Goal: Information Seeking & Learning: Learn about a topic

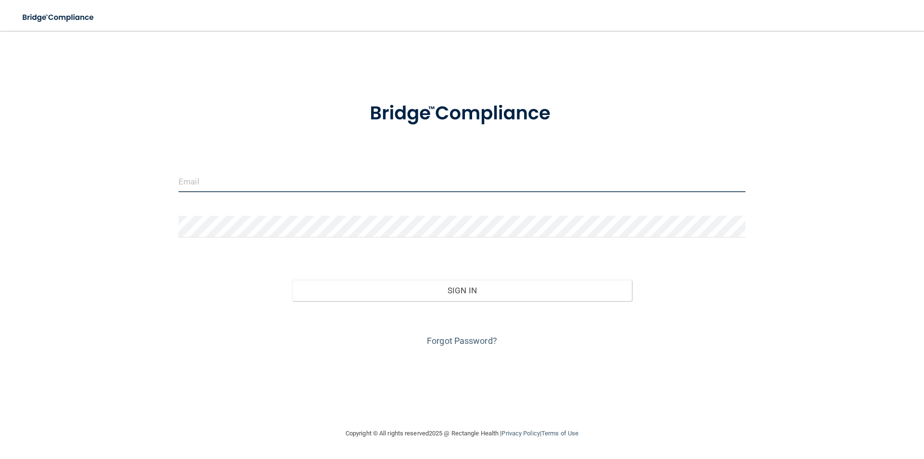
click at [238, 182] on input "email" at bounding box center [462, 181] width 567 height 22
type input "[PERSON_NAME][EMAIL_ADDRESS][DOMAIN_NAME]"
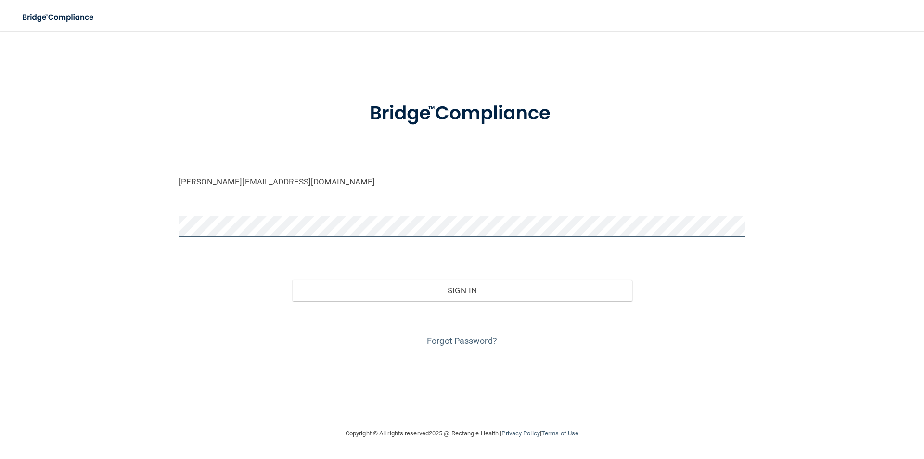
click at [292, 280] on button "Sign In" at bounding box center [462, 290] width 340 height 21
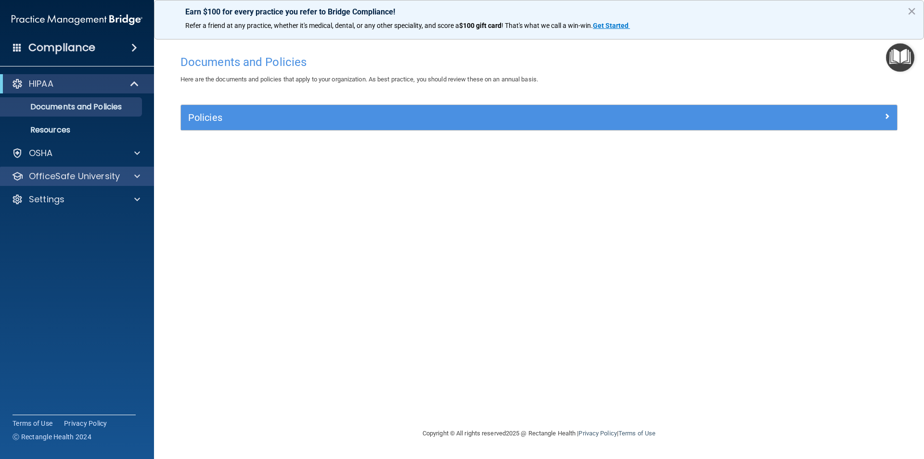
click at [79, 182] on div "OfficeSafe University" at bounding box center [77, 176] width 154 height 19
click at [135, 176] on span at bounding box center [137, 176] width 6 height 12
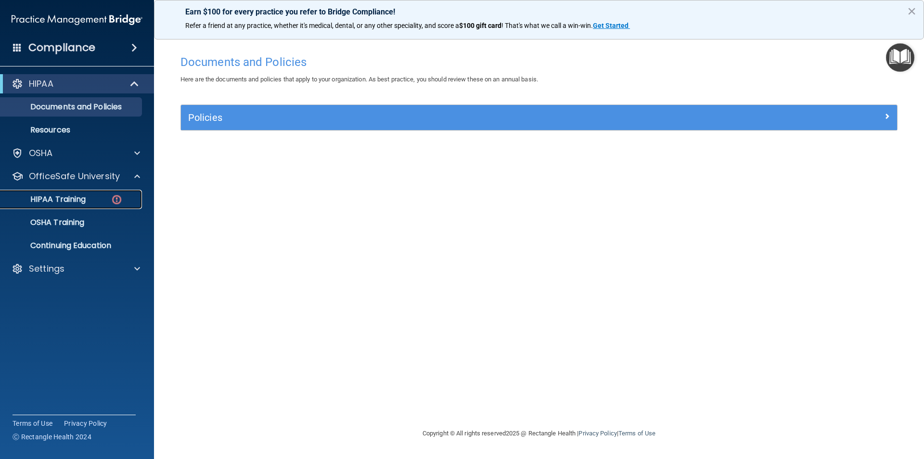
click at [83, 196] on p "HIPAA Training" at bounding box center [45, 199] width 79 height 10
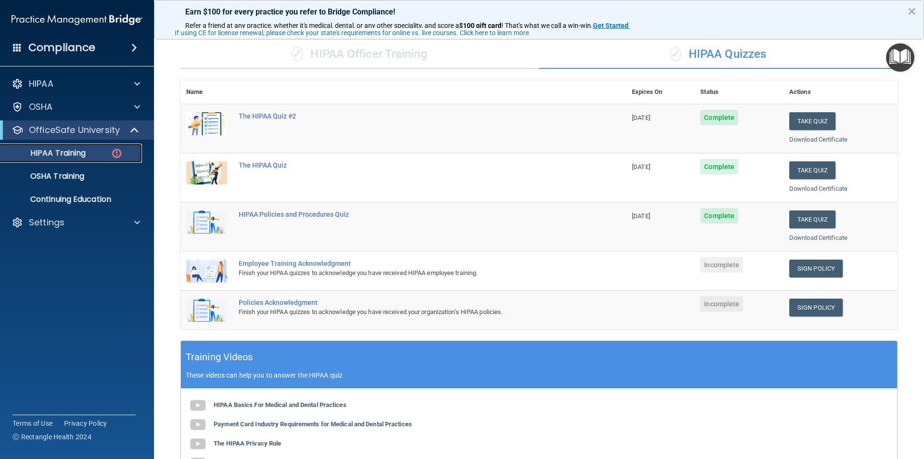
scroll to position [48, 0]
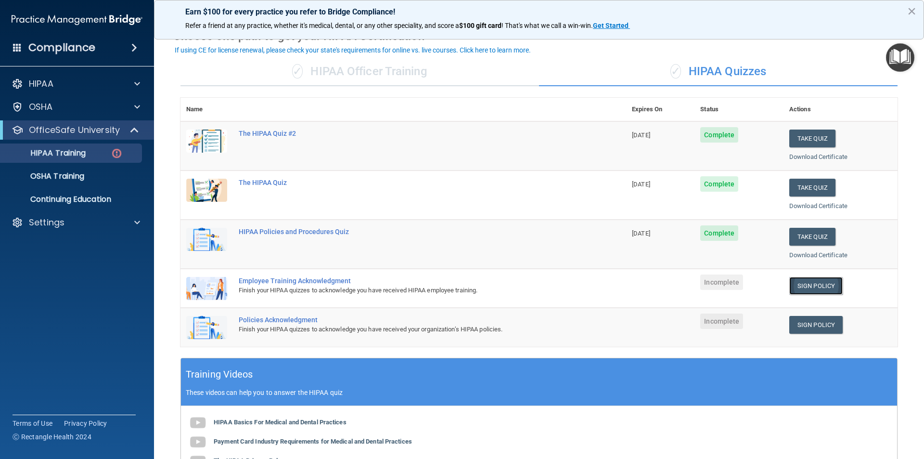
click at [813, 285] on link "Sign Policy" at bounding box center [815, 286] width 53 height 18
click at [810, 326] on link "Sign Policy" at bounding box center [815, 325] width 53 height 18
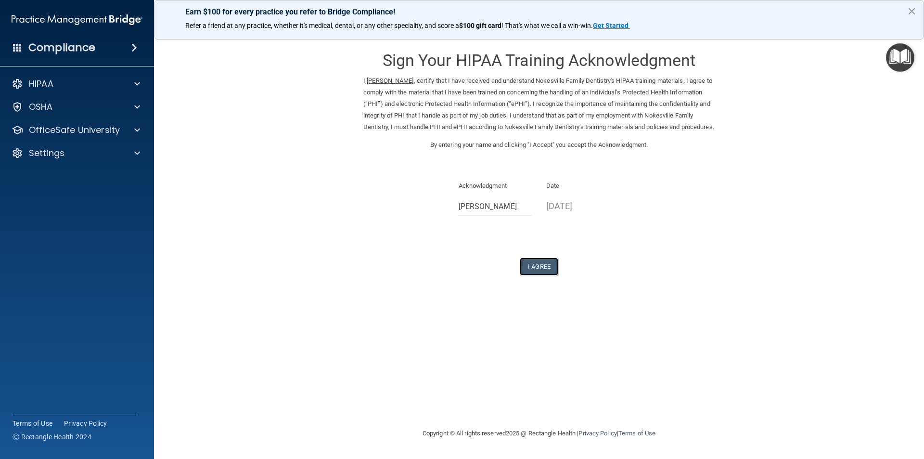
click at [538, 275] on button "I Agree" at bounding box center [539, 266] width 39 height 18
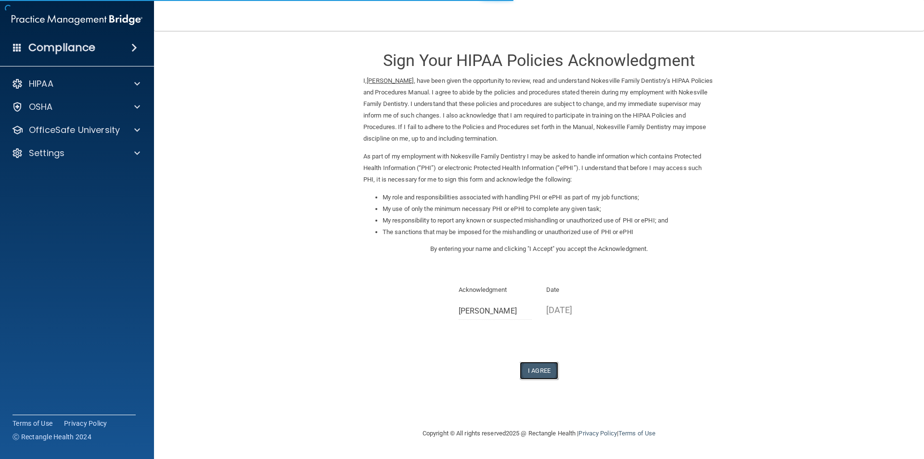
click at [536, 369] on button "I Agree" at bounding box center [539, 370] width 39 height 18
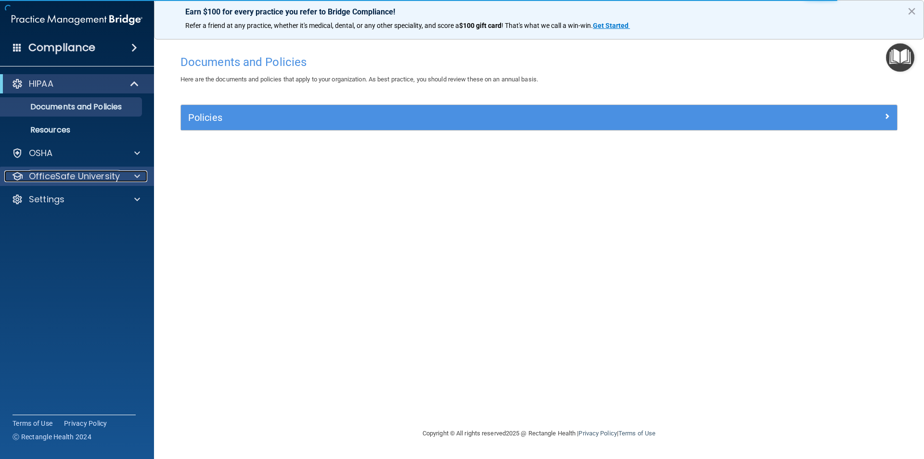
click at [133, 178] on div at bounding box center [136, 176] width 24 height 12
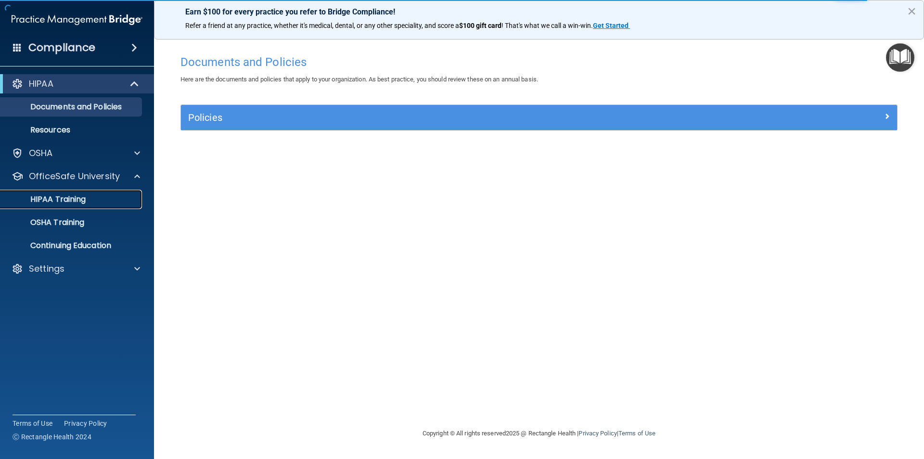
click at [68, 201] on p "HIPAA Training" at bounding box center [45, 199] width 79 height 10
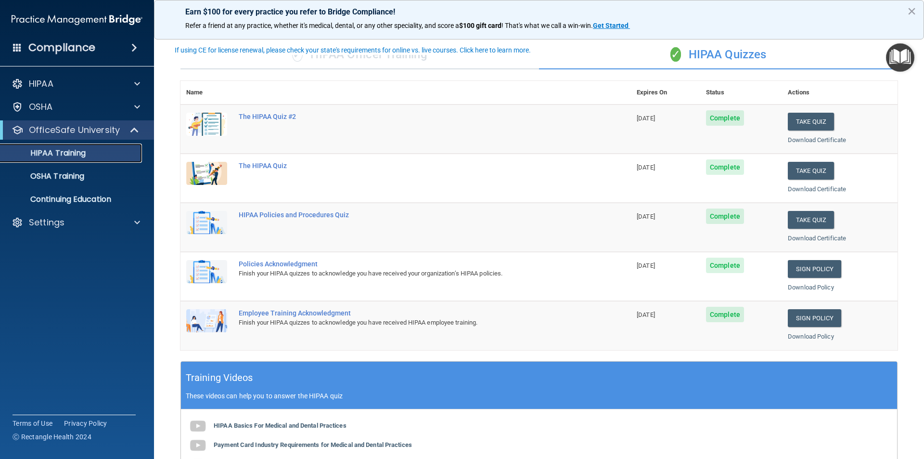
scroll to position [48, 0]
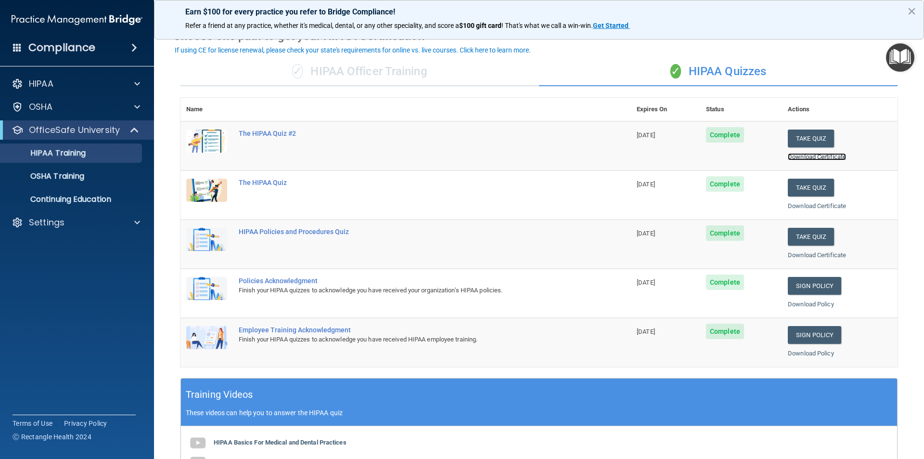
click at [799, 155] on link "Download Certificate" at bounding box center [817, 156] width 58 height 7
click at [804, 205] on link "Download Certificate" at bounding box center [817, 205] width 58 height 7
click at [791, 254] on link "Download Certificate" at bounding box center [817, 254] width 58 height 7
click at [497, 409] on p "These videos can help you to answer the HIPAA quiz" at bounding box center [539, 413] width 707 height 8
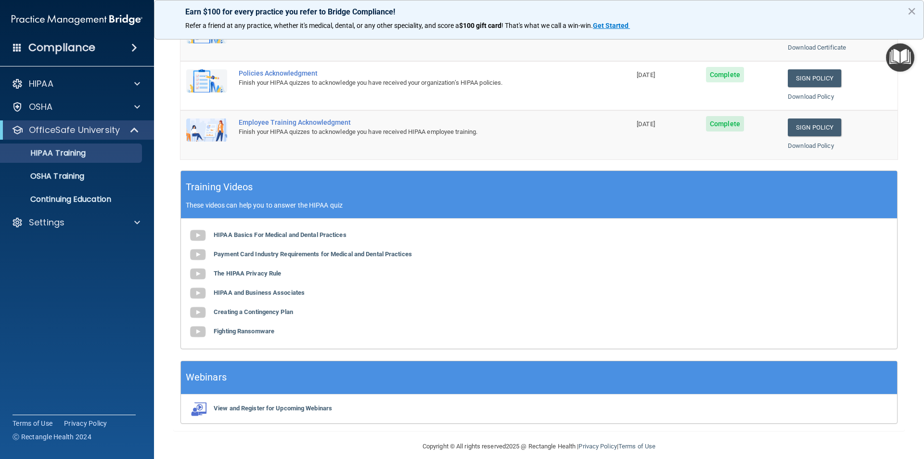
scroll to position [266, 0]
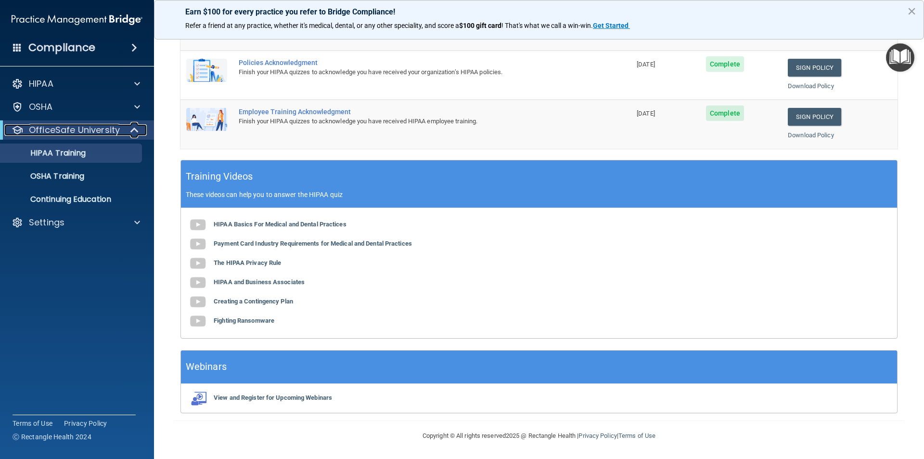
click at [79, 135] on p "OfficeSafe University" at bounding box center [74, 130] width 91 height 12
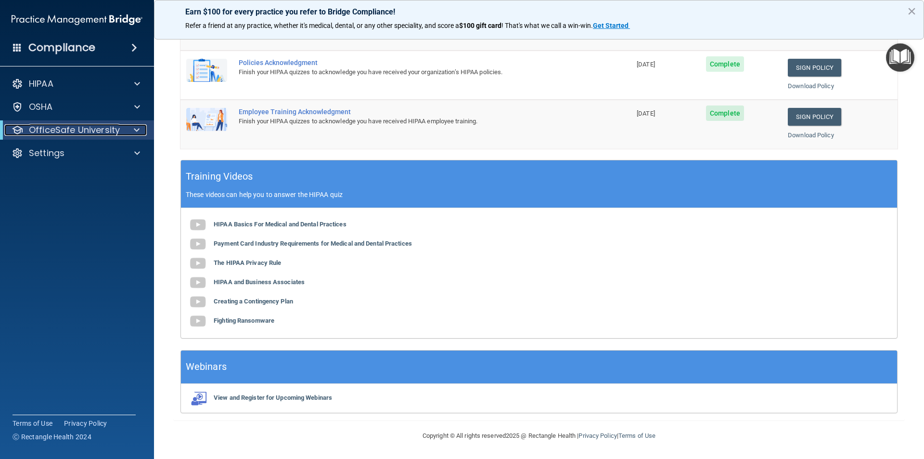
click at [113, 129] on p "OfficeSafe University" at bounding box center [74, 130] width 91 height 12
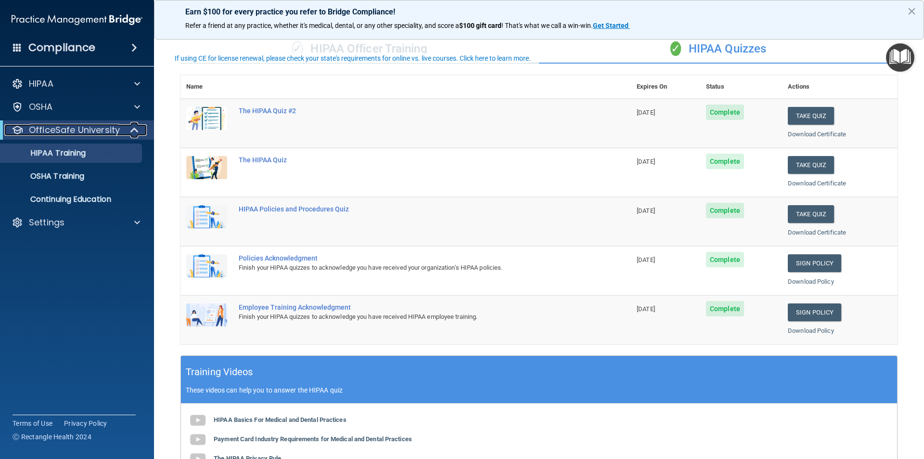
scroll to position [0, 0]
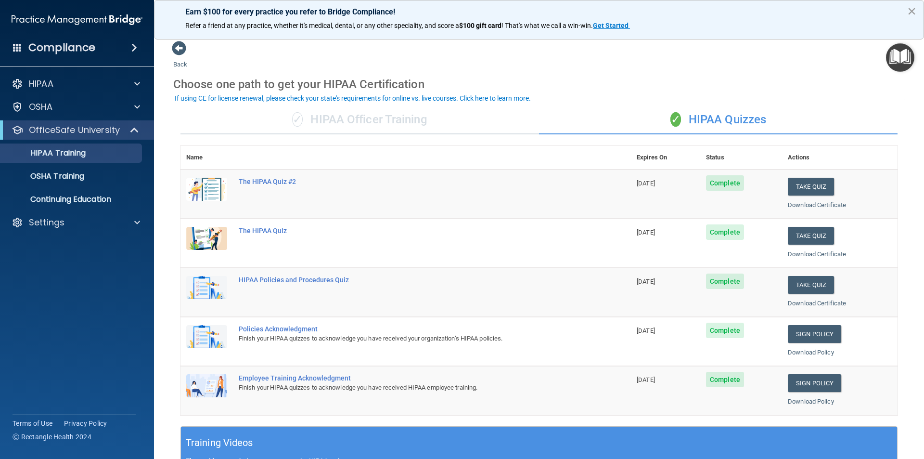
click at [909, 8] on button "×" at bounding box center [911, 10] width 9 height 15
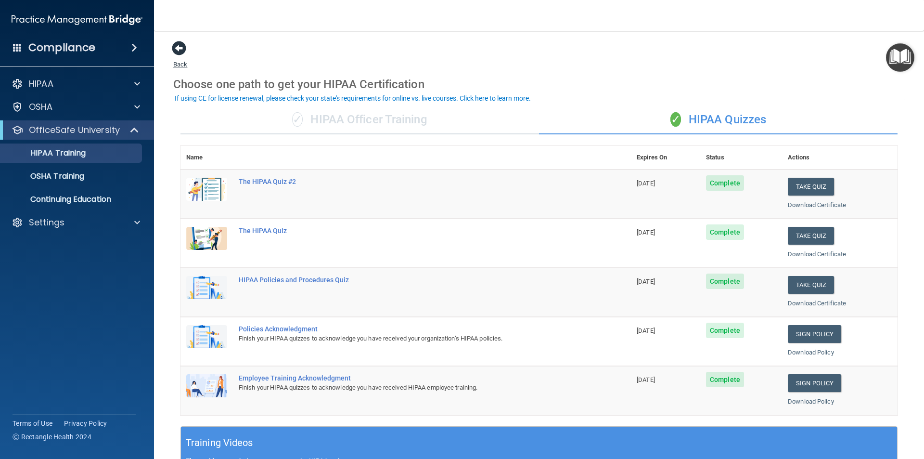
click at [176, 51] on span at bounding box center [179, 48] width 14 height 14
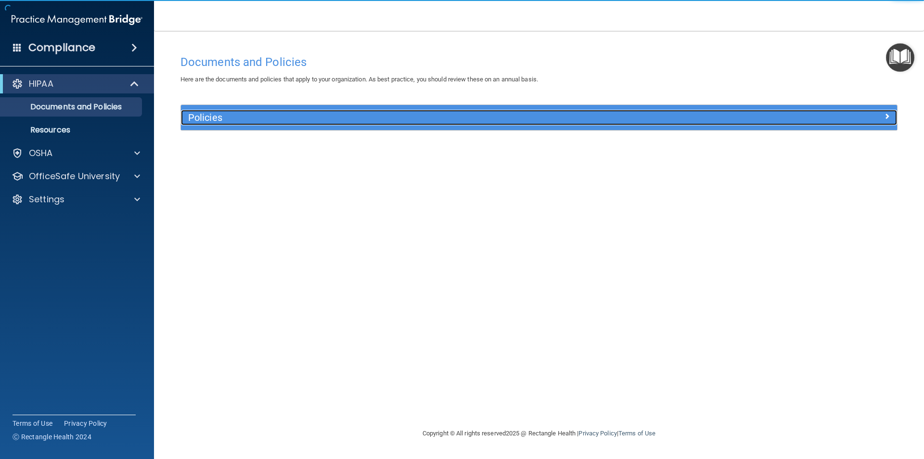
click at [764, 116] on div at bounding box center [807, 116] width 179 height 12
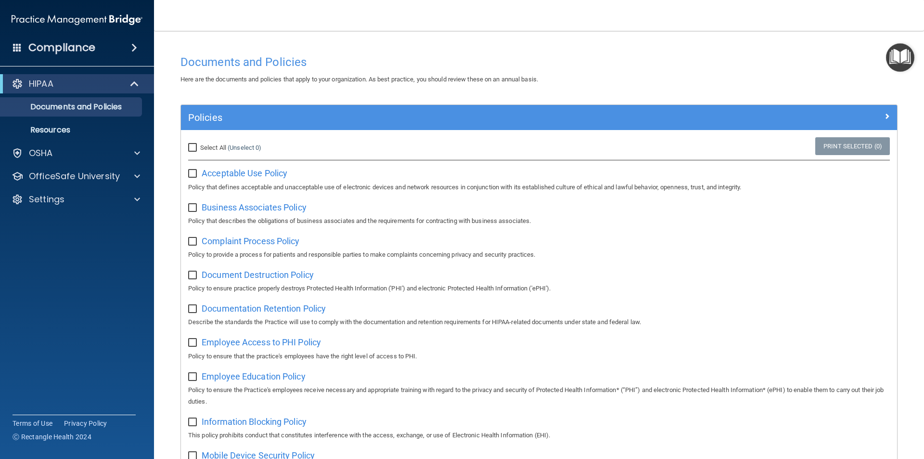
click at [137, 43] on span at bounding box center [134, 48] width 6 height 12
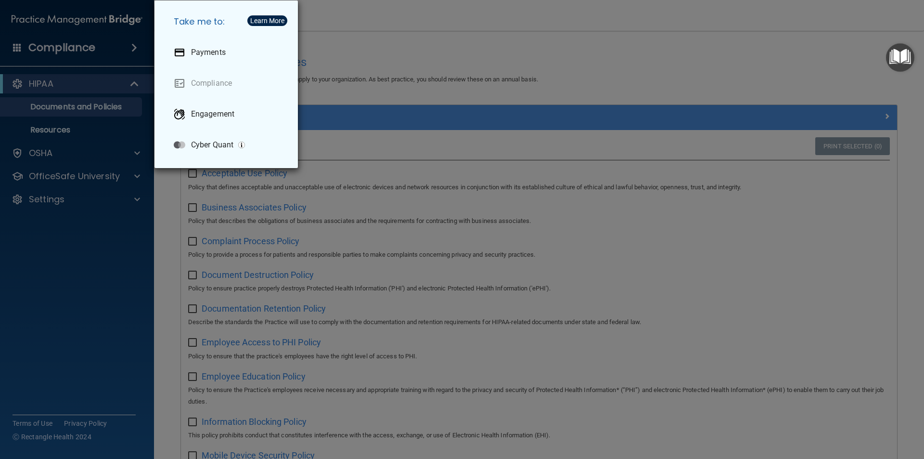
click at [130, 46] on div "Take me to: Payments Compliance Engagement Cyber Quant" at bounding box center [462, 229] width 924 height 459
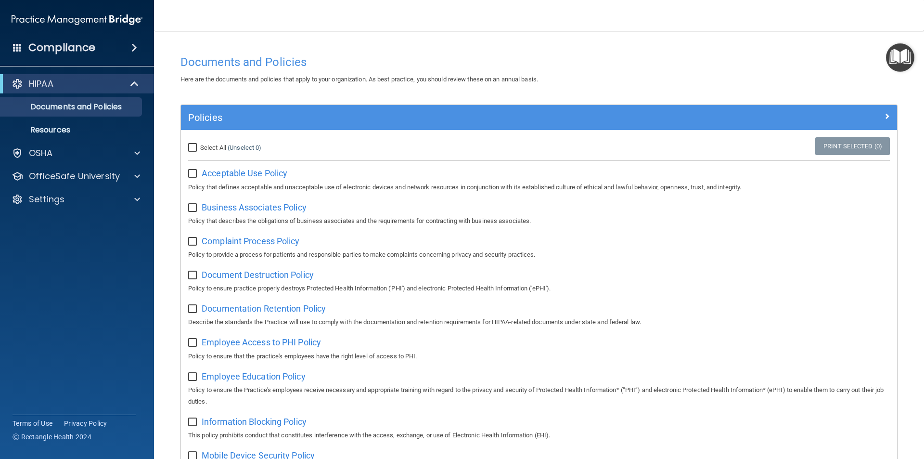
click at [88, 52] on h4 "Compliance" at bounding box center [61, 47] width 67 height 13
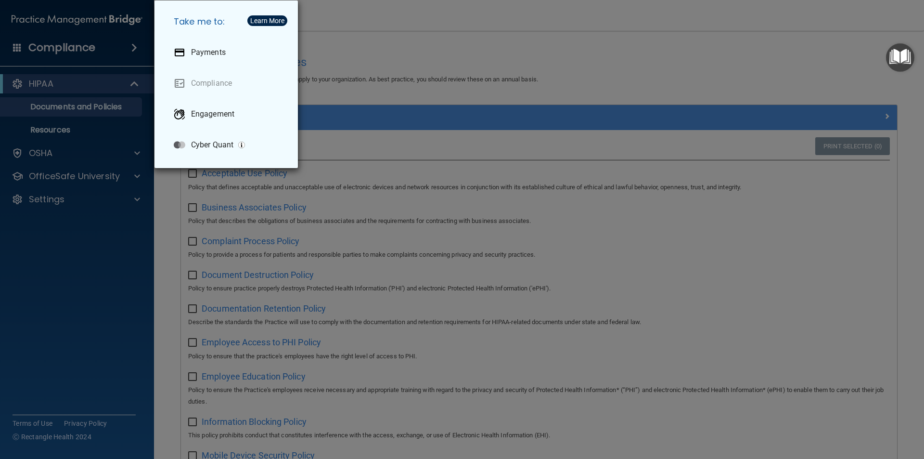
click at [85, 49] on div "Take me to: Payments Compliance Engagement Cyber Quant" at bounding box center [462, 229] width 924 height 459
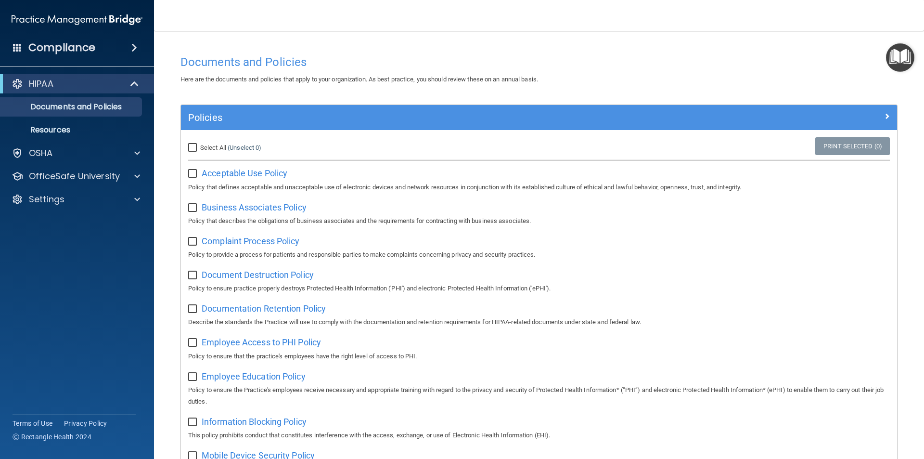
click at [73, 91] on div "HIPAA" at bounding box center [77, 83] width 154 height 19
click at [57, 182] on div "OfficeSafe University" at bounding box center [77, 176] width 154 height 19
click at [138, 172] on span at bounding box center [137, 176] width 6 height 12
click at [86, 200] on div "HIPAA Training" at bounding box center [71, 199] width 131 height 10
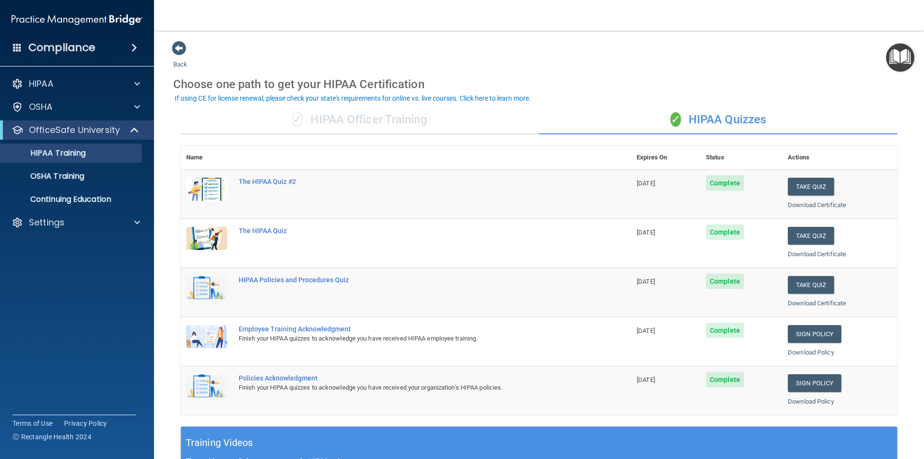
click at [402, 123] on div "✓ HIPAA Officer Training" at bounding box center [359, 119] width 359 height 29
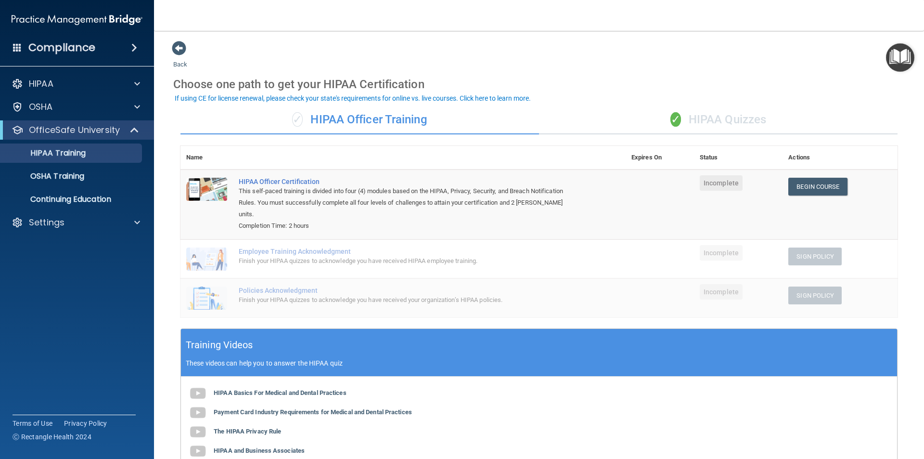
click at [753, 130] on div "✓ HIPAA Quizzes" at bounding box center [718, 119] width 359 height 29
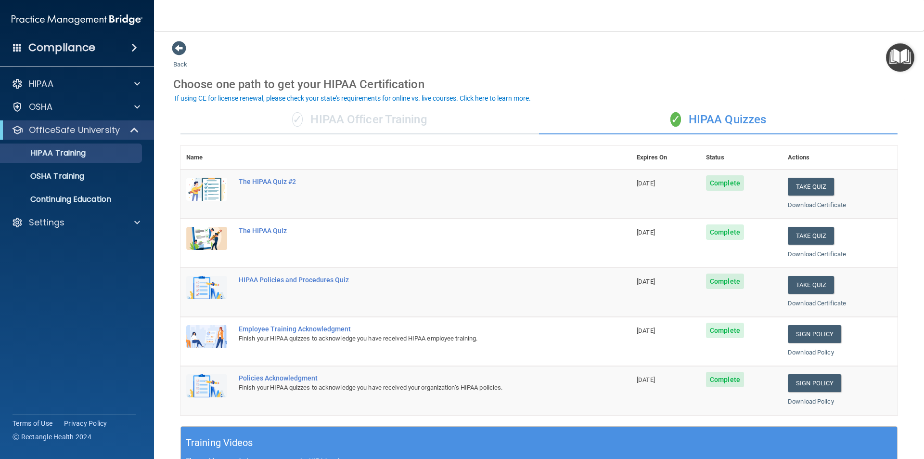
click at [362, 117] on div "✓ HIPAA Officer Training" at bounding box center [359, 119] width 359 height 29
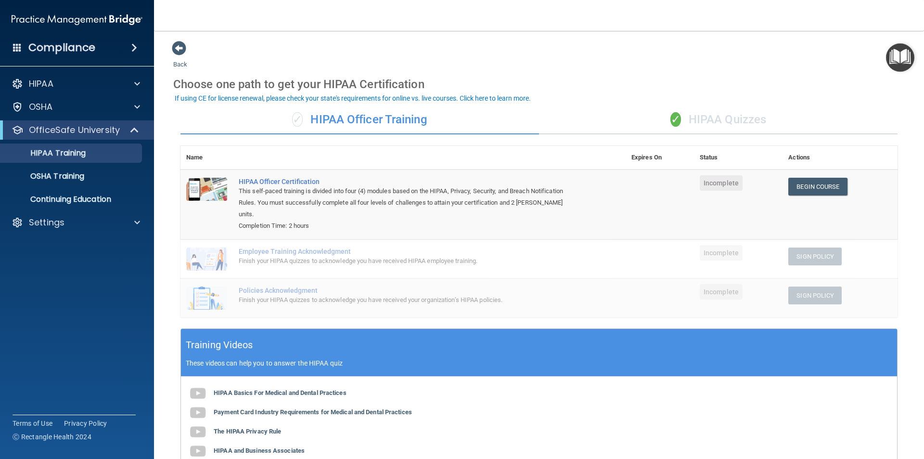
click at [286, 247] on div "Employee Training Acknowledgment" at bounding box center [408, 251] width 339 height 8
click at [788, 247] on div "Sign Policy" at bounding box center [839, 256] width 103 height 18
click at [81, 199] on p "Continuing Education" at bounding box center [71, 199] width 131 height 10
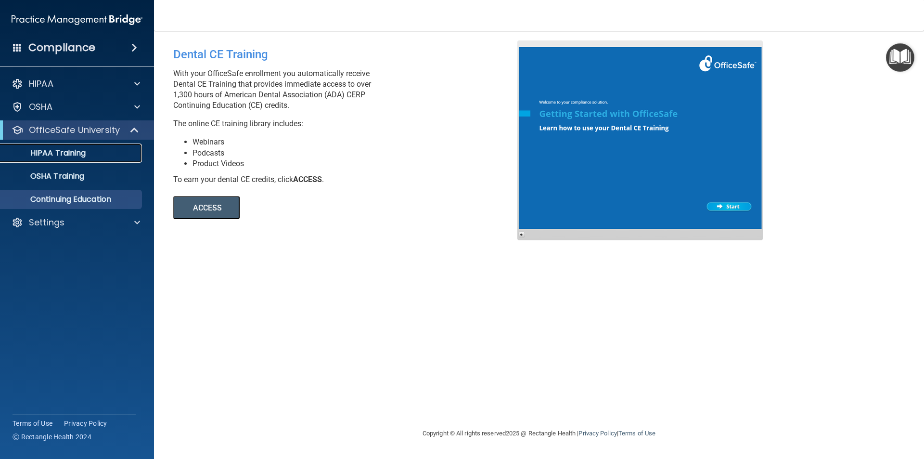
click at [59, 151] on p "HIPAA Training" at bounding box center [45, 153] width 79 height 10
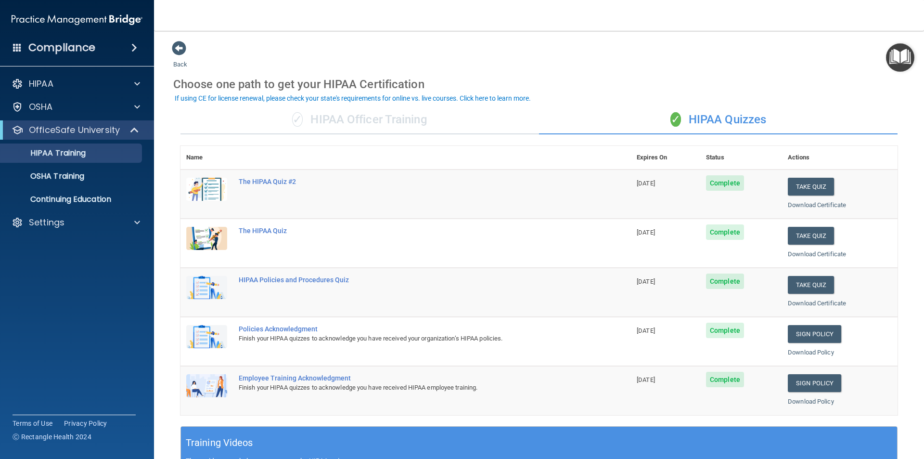
click at [153, 50] on div "Compliance" at bounding box center [77, 47] width 154 height 21
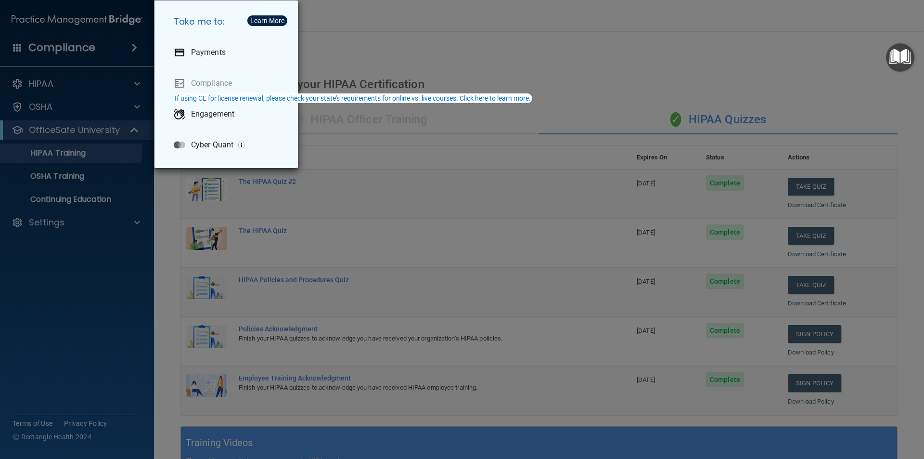
click at [482, 11] on div "Take me to: Payments Compliance Engagement Cyber Quant" at bounding box center [462, 229] width 924 height 459
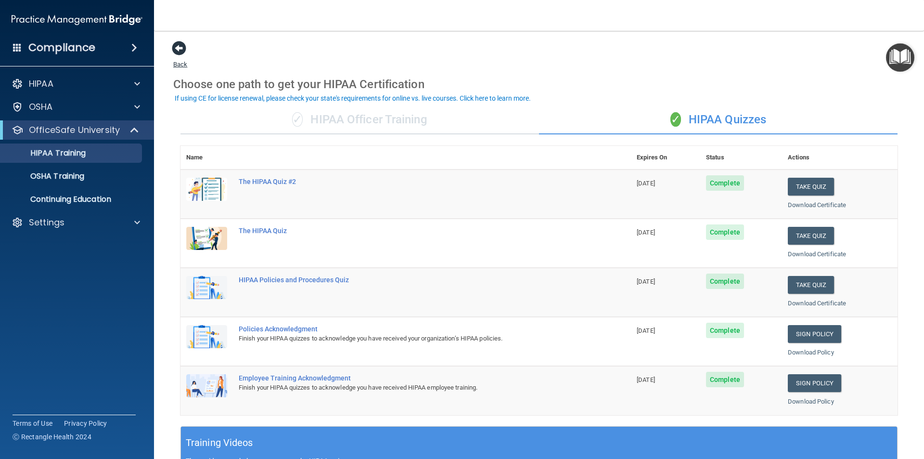
click at [180, 52] on span at bounding box center [179, 48] width 14 height 14
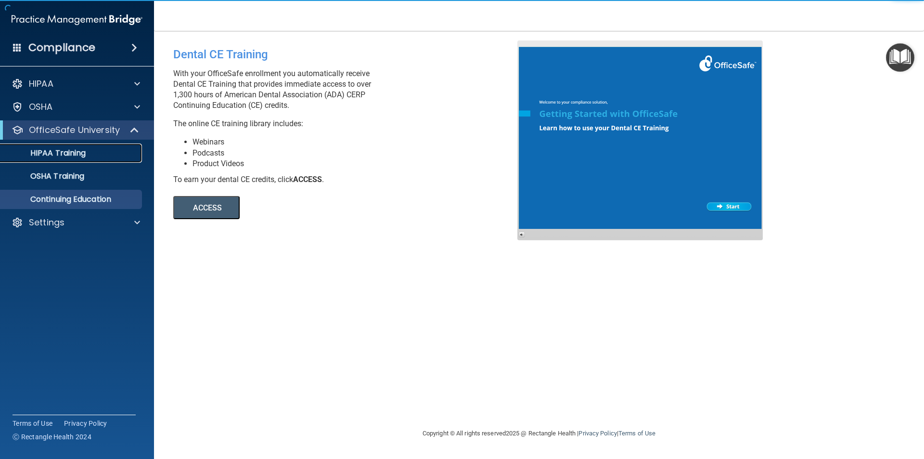
click at [55, 153] on p "HIPAA Training" at bounding box center [45, 153] width 79 height 10
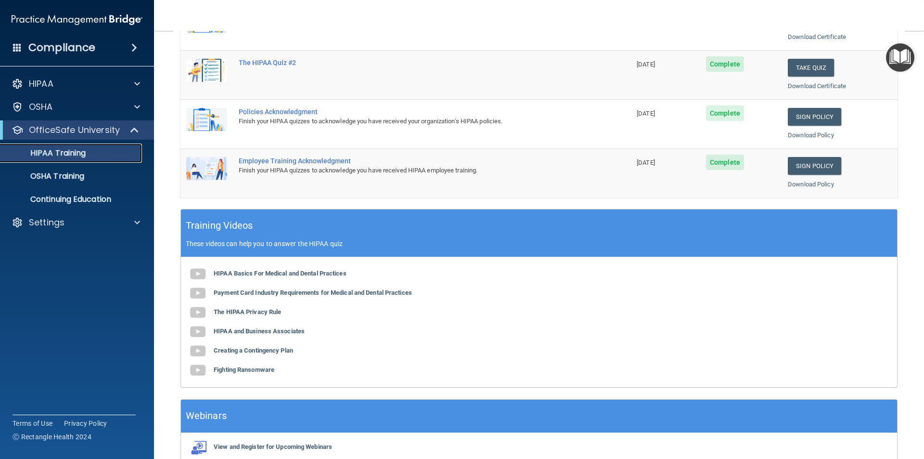
scroll to position [266, 0]
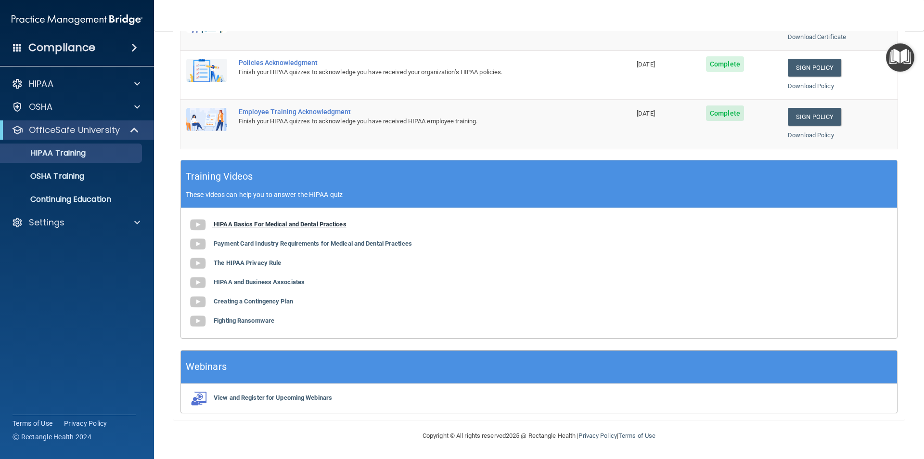
click at [245, 223] on b "HIPAA Basics For Medical and Dental Practices" at bounding box center [280, 223] width 133 height 7
click at [483, 23] on nav "Toggle navigation [PERSON_NAME] [PERSON_NAME][EMAIL_ADDRESS][DOMAIN_NAME] Manag…" at bounding box center [539, 15] width 770 height 31
click at [591, 45] on td "The HIPAA Quiz #2" at bounding box center [432, 25] width 398 height 49
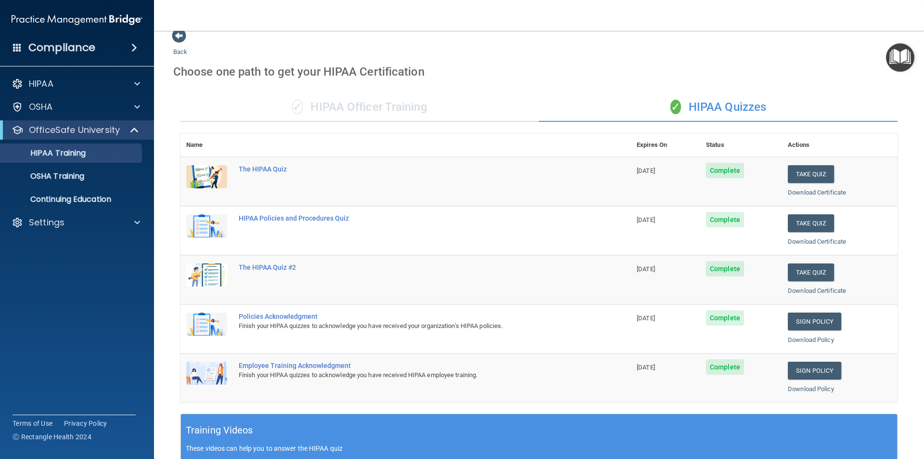
scroll to position [0, 0]
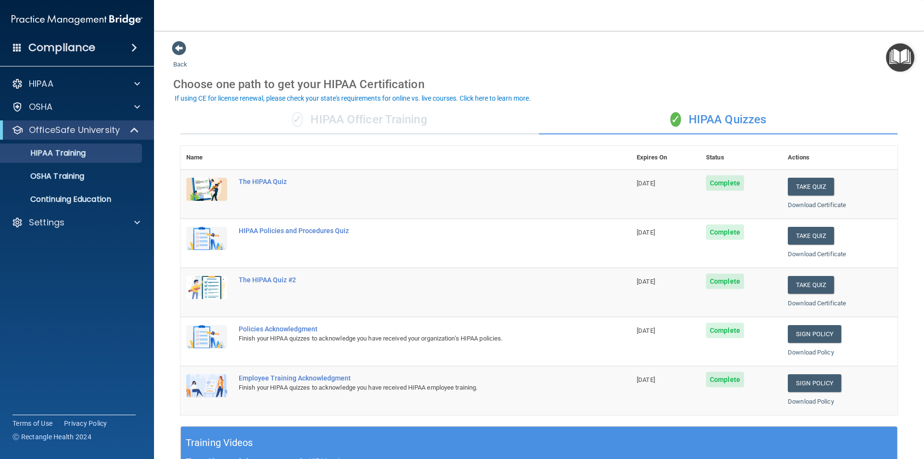
click at [399, 119] on div "✓ HIPAA Officer Training" at bounding box center [359, 119] width 359 height 29
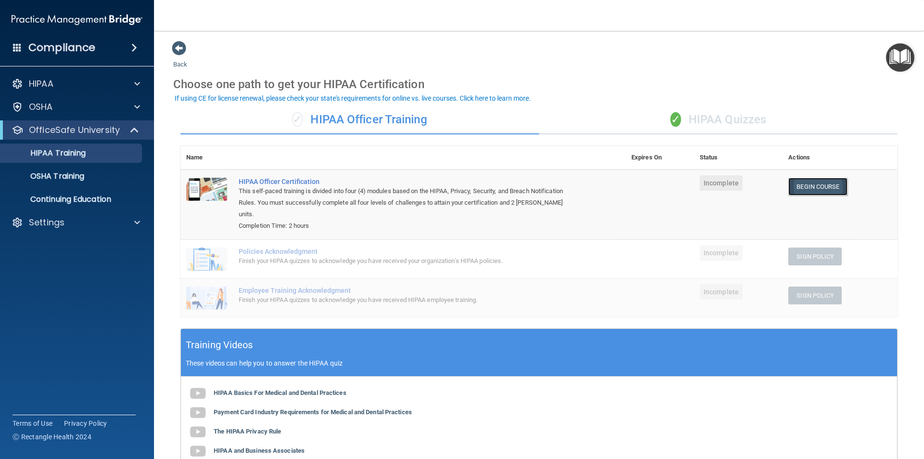
click at [819, 189] on link "Begin Course" at bounding box center [817, 187] width 59 height 18
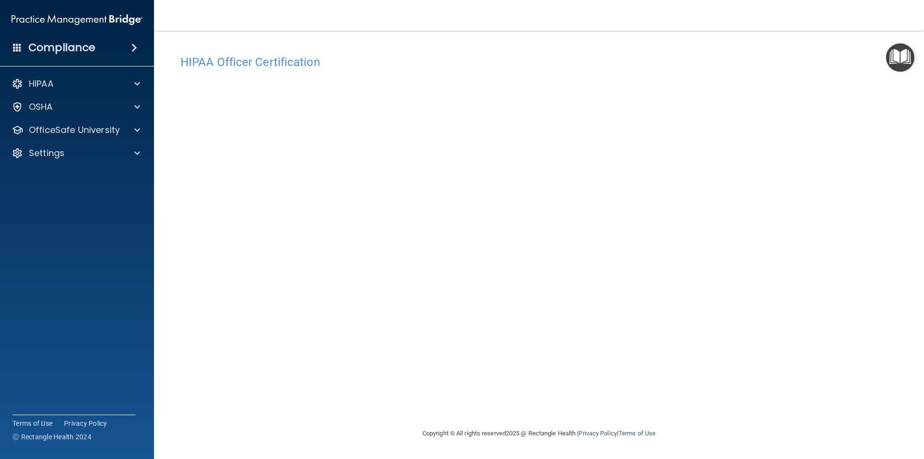
click at [321, 393] on div "HIPAA Officer Certification This course doesn’t expire until . Are you sure you…" at bounding box center [539, 238] width 732 height 377
